Goal: Navigation & Orientation: Find specific page/section

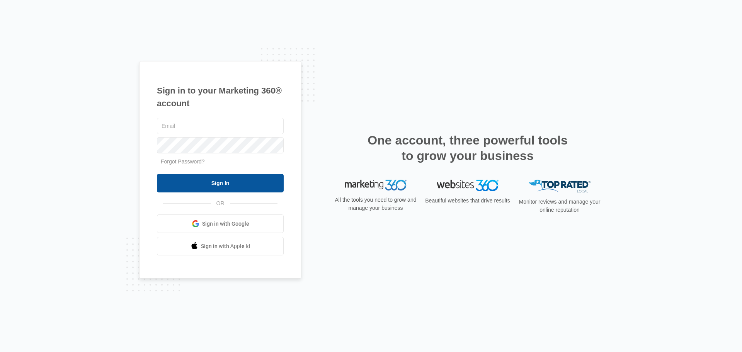
type input "[EMAIL_ADDRESS][DOMAIN_NAME]"
click at [219, 181] on input "Sign In" at bounding box center [220, 183] width 127 height 19
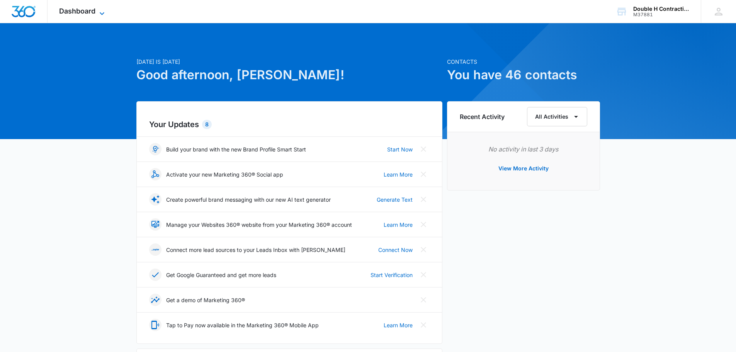
click at [88, 14] on span "Dashboard" at bounding box center [77, 11] width 36 height 8
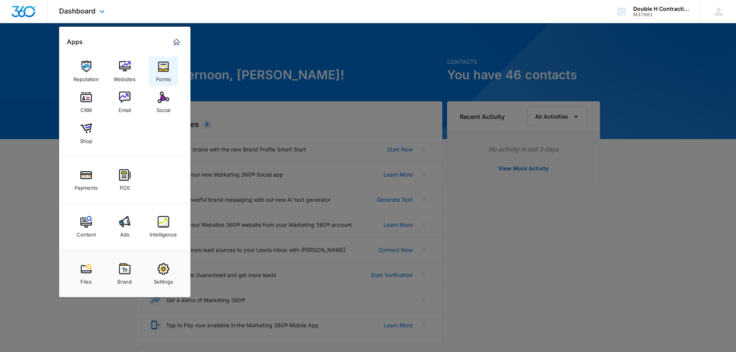
click at [166, 70] on img at bounding box center [164, 67] width 12 height 12
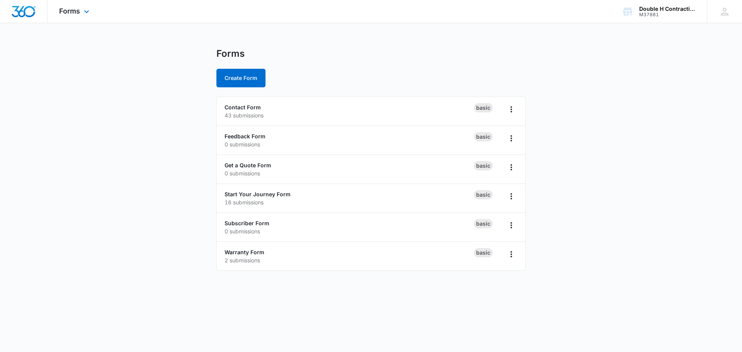
click at [70, 18] on div "Forms Apps Reputation Websites Forms CRM Email Social Shop Payments POS Content…" at bounding box center [75, 11] width 55 height 23
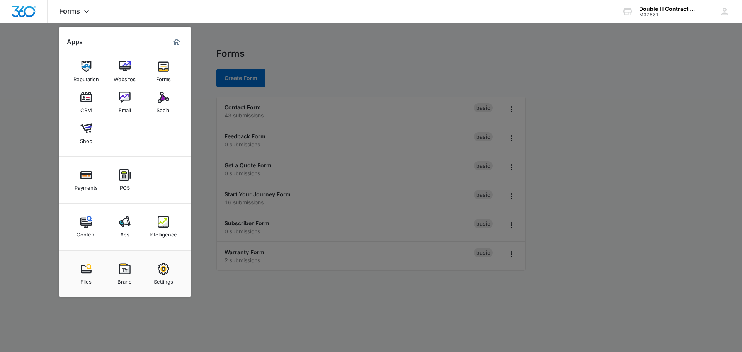
click at [439, 119] on div at bounding box center [371, 176] width 742 height 352
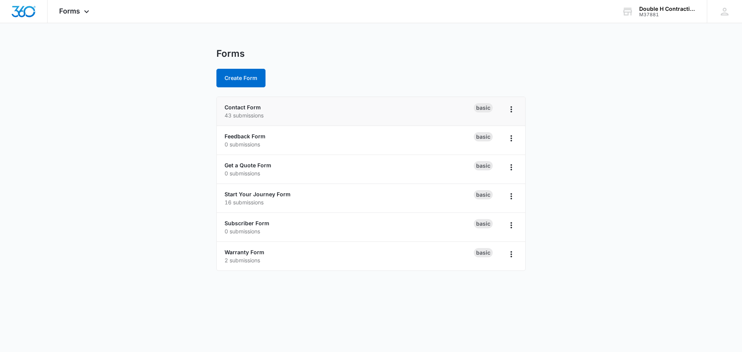
click at [245, 118] on p "43 submissions" at bounding box center [349, 115] width 249 height 8
click at [77, 12] on span "Forms" at bounding box center [69, 11] width 21 height 8
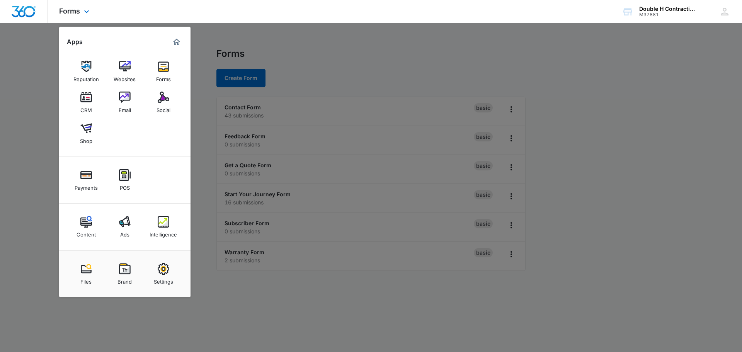
click at [27, 10] on img "Dashboard" at bounding box center [23, 12] width 25 height 12
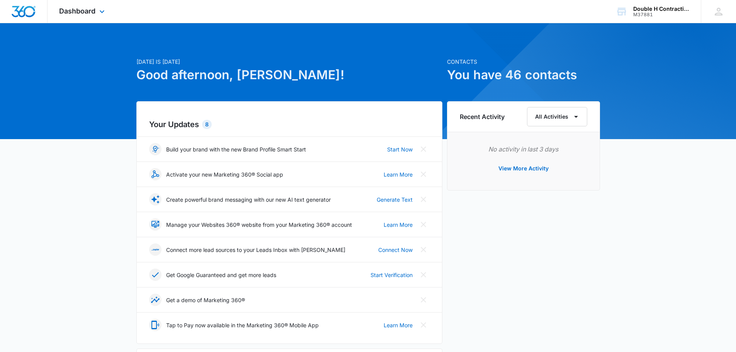
click at [88, 5] on div "Dashboard Apps Reputation Websites Forms CRM Email Social Shop Payments POS Con…" at bounding box center [83, 11] width 71 height 23
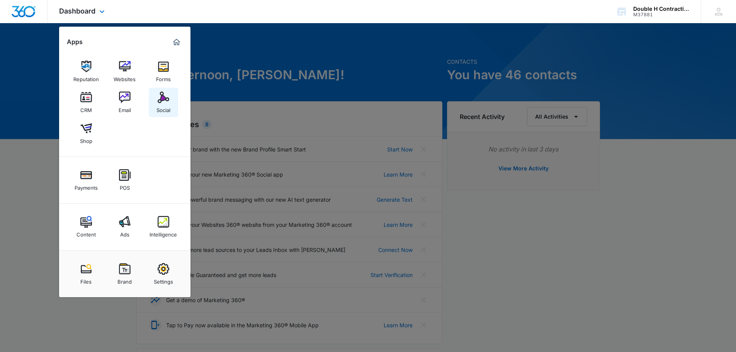
click at [159, 102] on img at bounding box center [164, 98] width 12 height 12
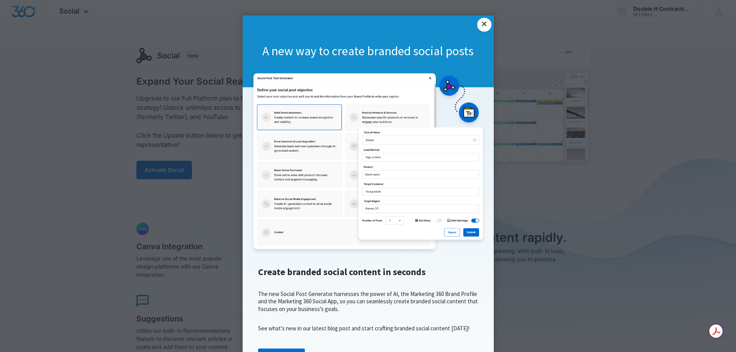
click at [480, 22] on link "×" at bounding box center [484, 25] width 14 height 14
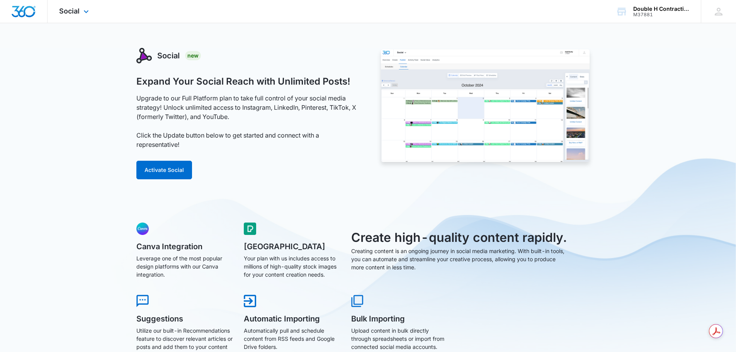
click at [65, 19] on div "Social Apps Reputation Websites Forms CRM Email Social Shop Payments POS Conten…" at bounding box center [75, 11] width 55 height 23
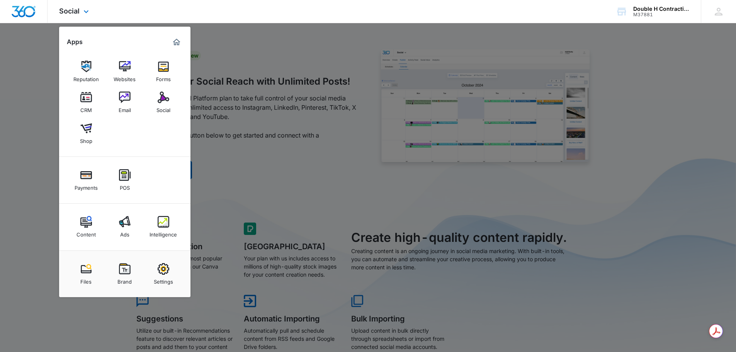
click at [30, 9] on img "Dashboard" at bounding box center [23, 12] width 25 height 12
